Goal: Task Accomplishment & Management: Manage account settings

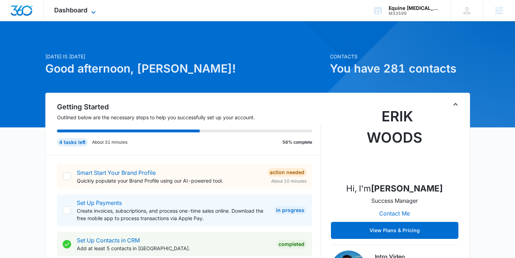
click at [79, 13] on span "Dashboard" at bounding box center [70, 9] width 33 height 7
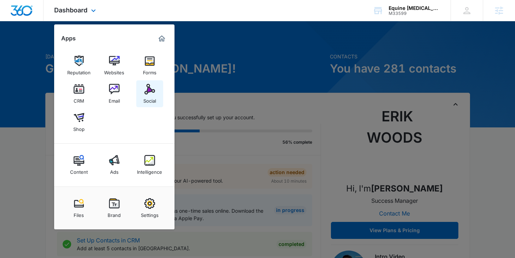
click at [148, 93] on img at bounding box center [149, 89] width 11 height 11
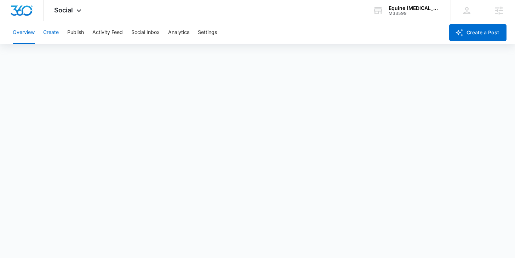
click at [48, 31] on button "Create" at bounding box center [51, 32] width 16 height 23
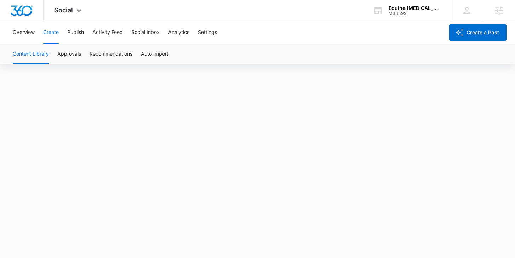
scroll to position [5, 0]
click at [69, 56] on button "Approvals" at bounding box center [69, 54] width 24 height 20
